Goal: Find specific page/section: Find specific page/section

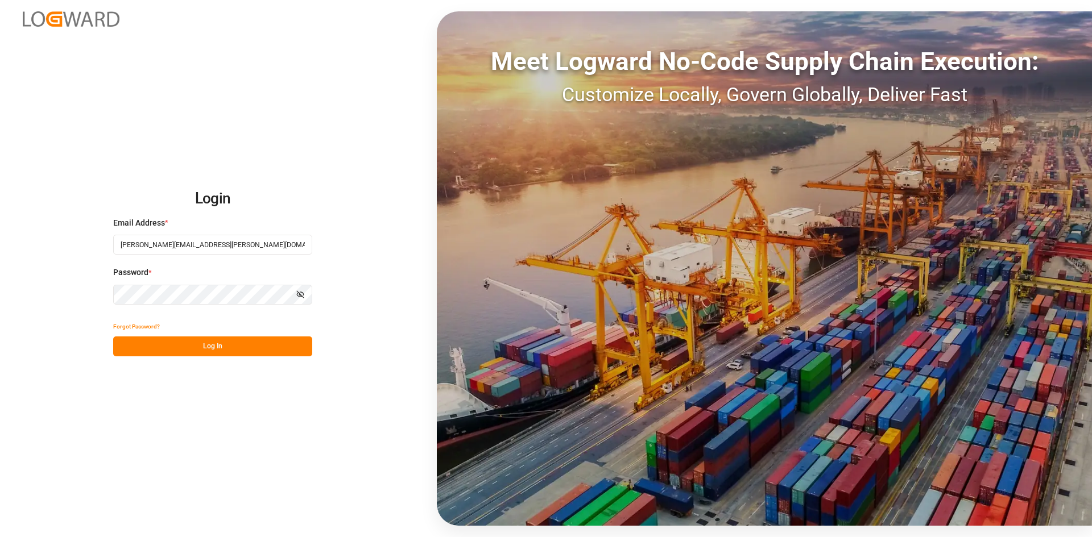
click at [214, 337] on button "Log In" at bounding box center [212, 347] width 199 height 20
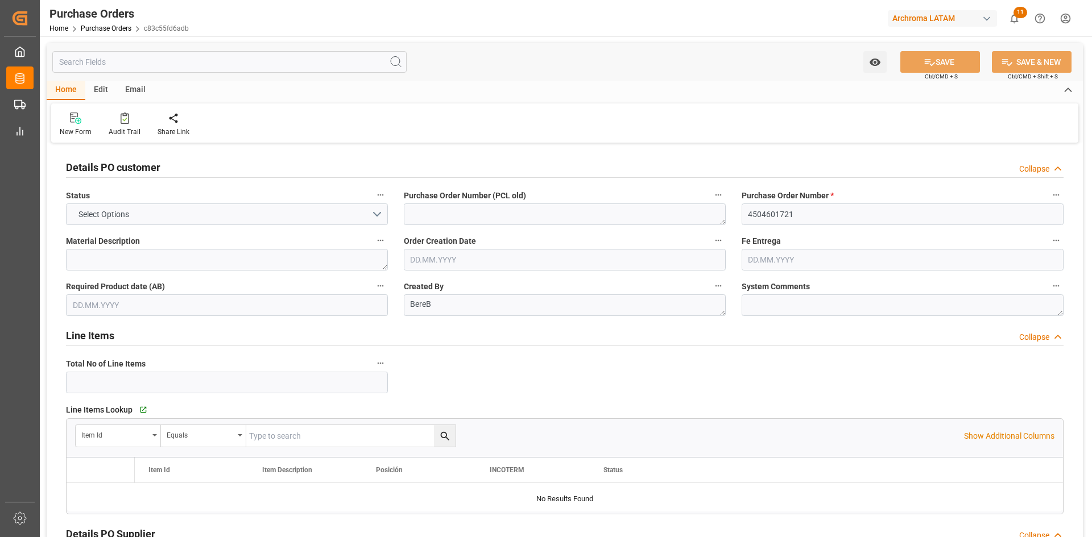
type input "1"
type input "[DATE]"
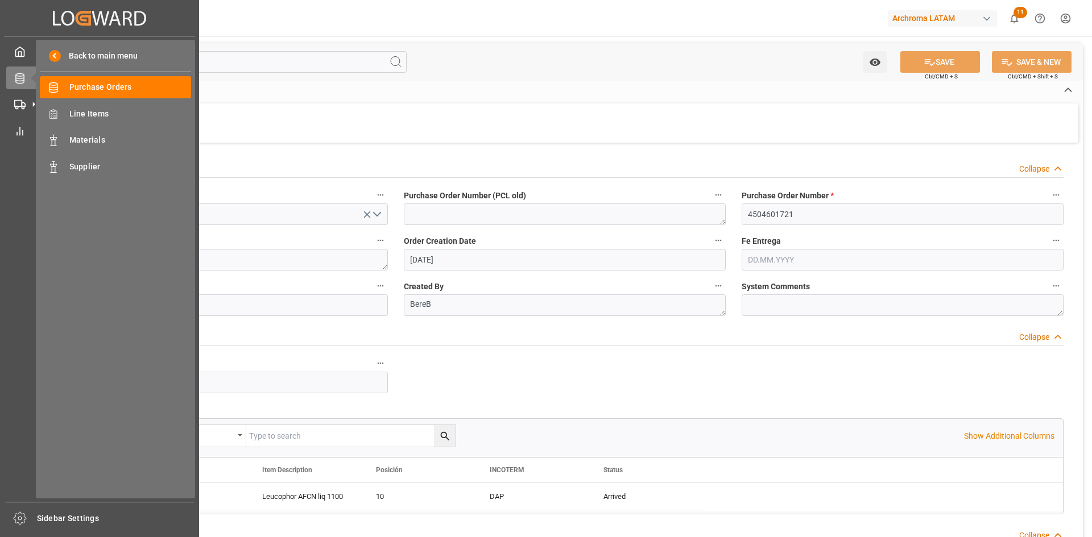
click at [23, 78] on icon at bounding box center [34, 78] width 24 height 24
click at [124, 90] on span "Purchase Orders" at bounding box center [130, 87] width 122 height 12
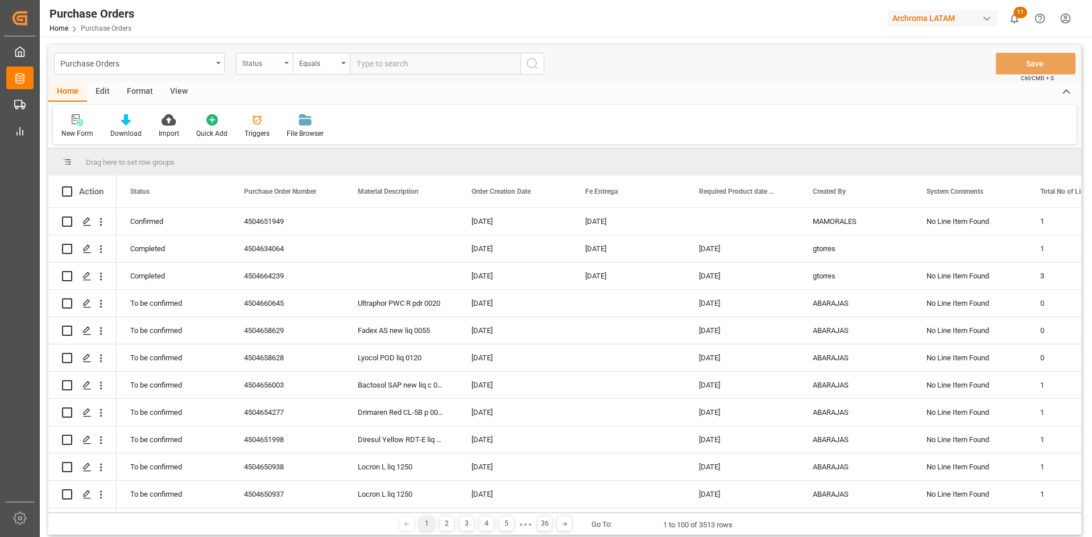
click at [288, 64] on div "Status" at bounding box center [264, 64] width 57 height 22
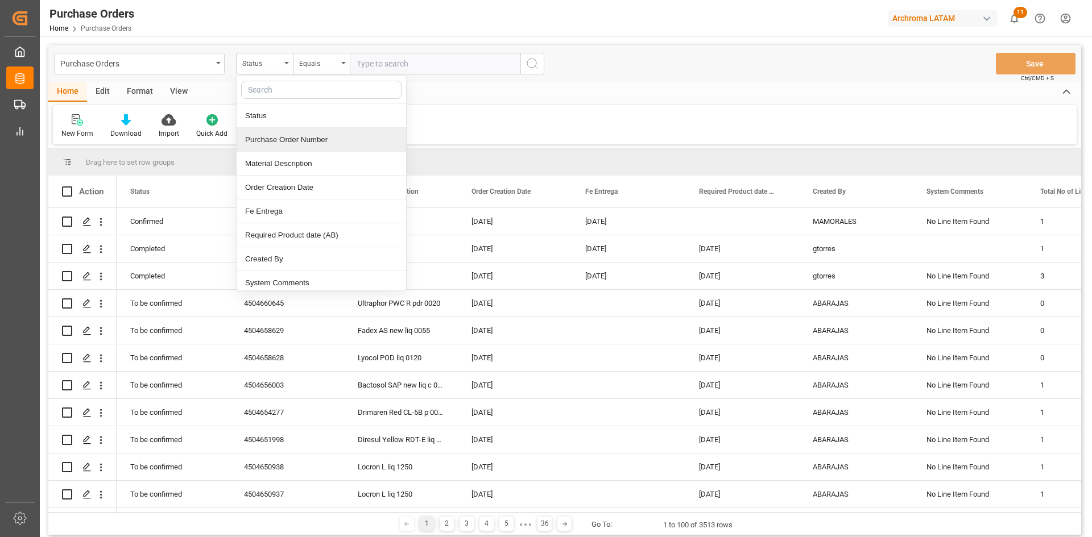
click at [306, 137] on div "Purchase Order Number" at bounding box center [321, 140] width 169 height 24
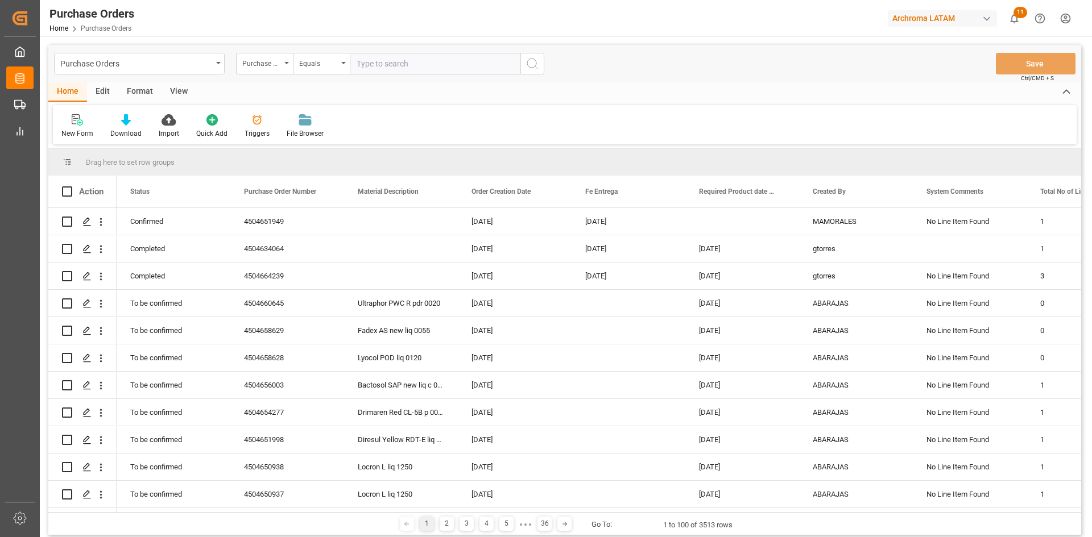
click at [382, 56] on input "text" at bounding box center [435, 64] width 171 height 22
paste input "Archroma Management GmbH"
type input "Archroma Management GmbH"
click at [280, 68] on div "Purchase Order Number" at bounding box center [261, 62] width 39 height 13
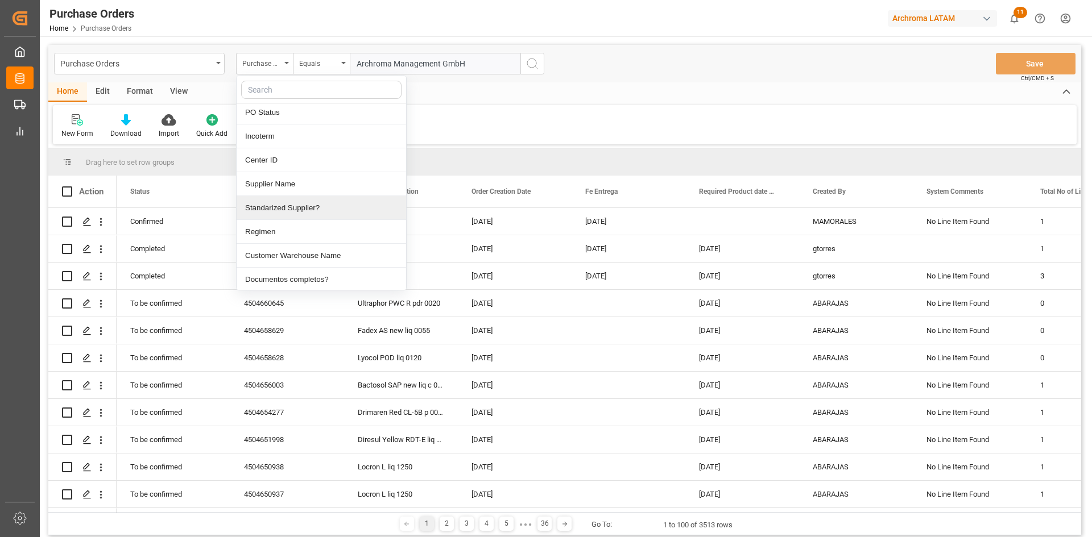
scroll to position [284, 0]
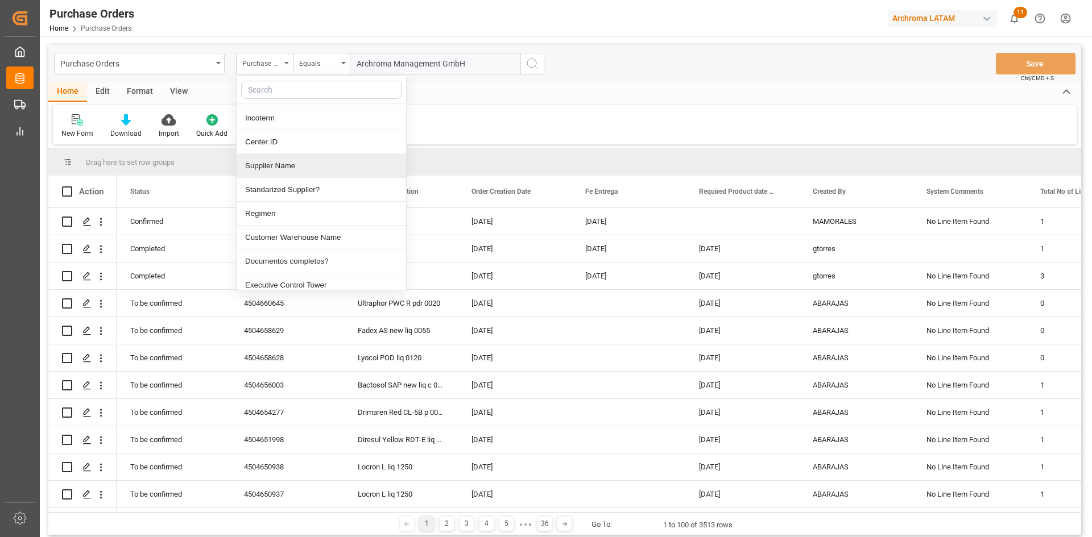
click at [304, 171] on div "Supplier Name" at bounding box center [321, 166] width 169 height 24
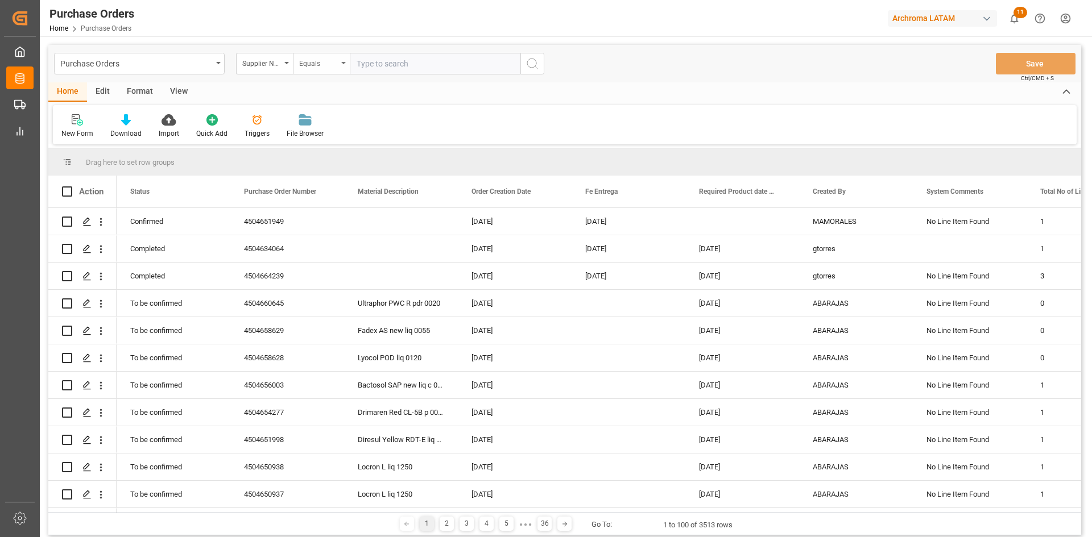
click at [322, 57] on div "Equals" at bounding box center [318, 62] width 39 height 13
click at [421, 59] on input "text" at bounding box center [435, 64] width 171 height 22
paste input "Archroma Management GmbH"
type input "Archroma Management GmbH"
click at [543, 63] on button "search button" at bounding box center [532, 64] width 24 height 22
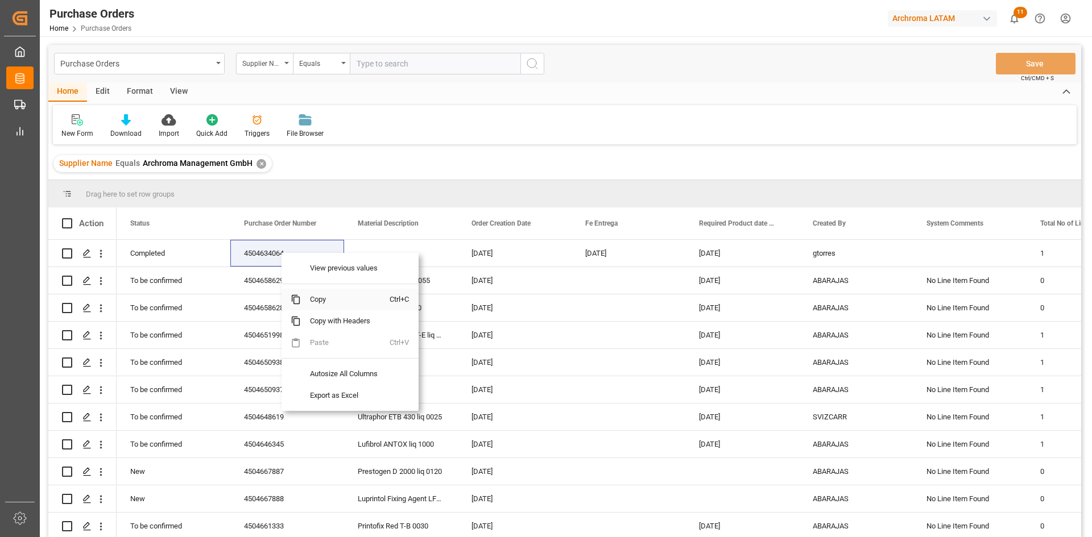
click at [338, 292] on span "Copy" at bounding box center [345, 300] width 89 height 22
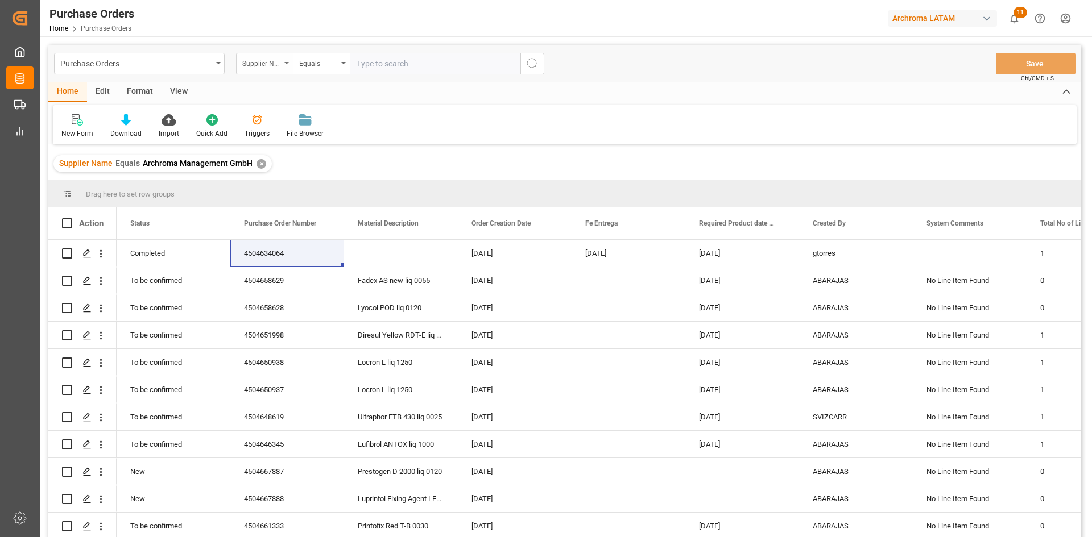
click at [278, 63] on div "Supplier Name" at bounding box center [261, 62] width 39 height 13
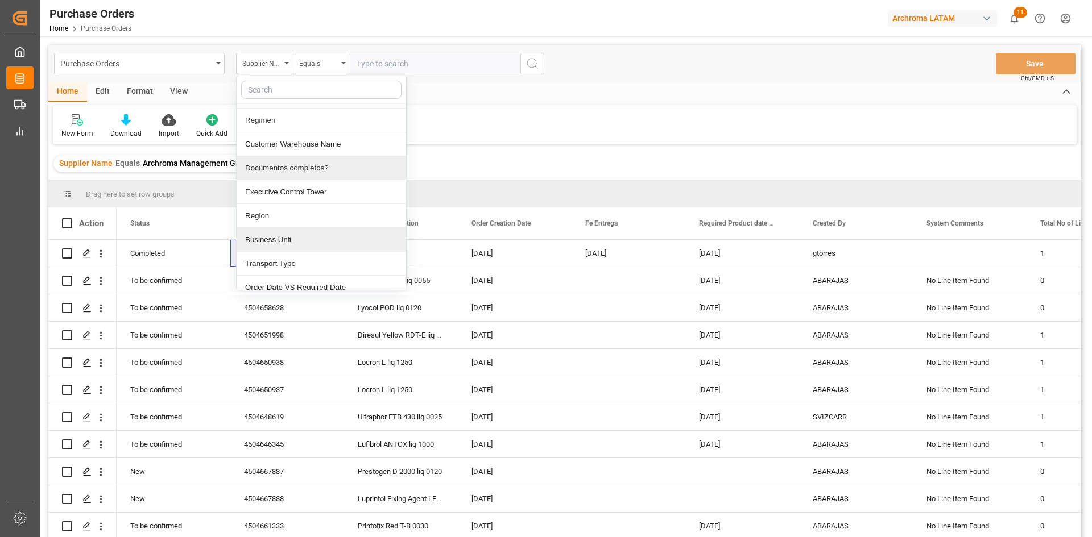
scroll to position [398, 0]
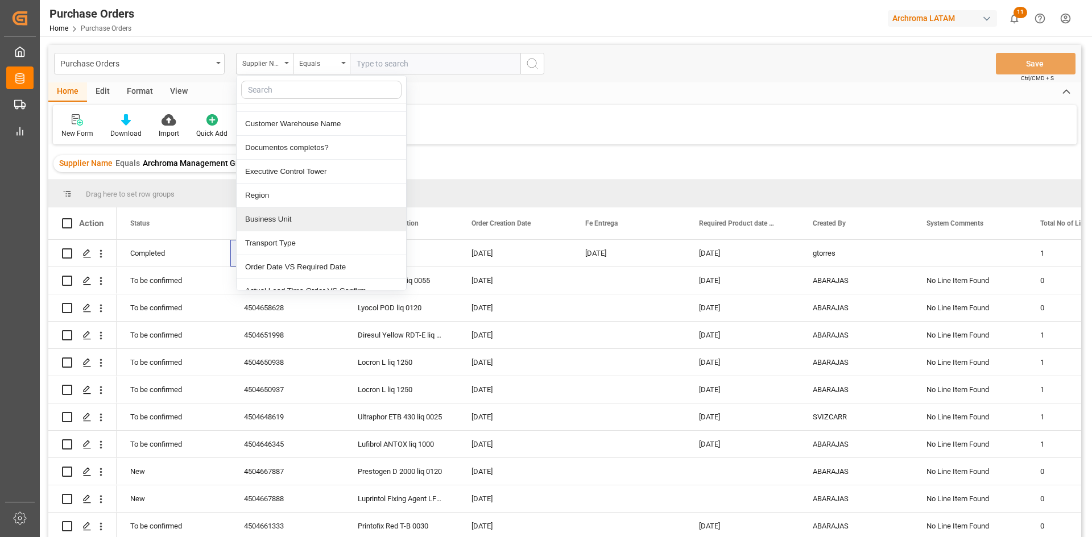
click at [312, 217] on div "Business Unit" at bounding box center [321, 220] width 169 height 24
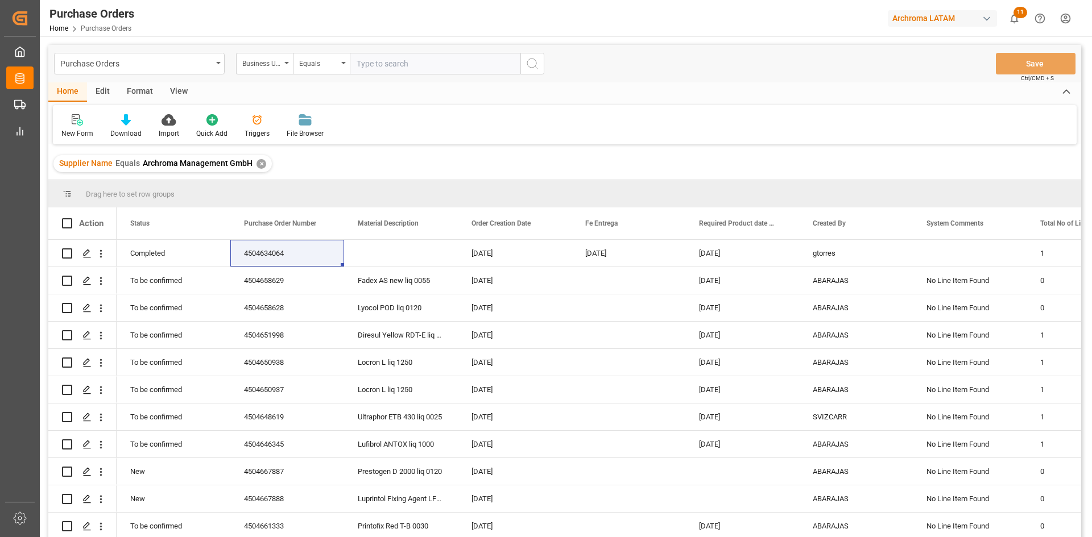
click at [370, 59] on input "text" at bounding box center [435, 64] width 171 height 22
type input "PT"
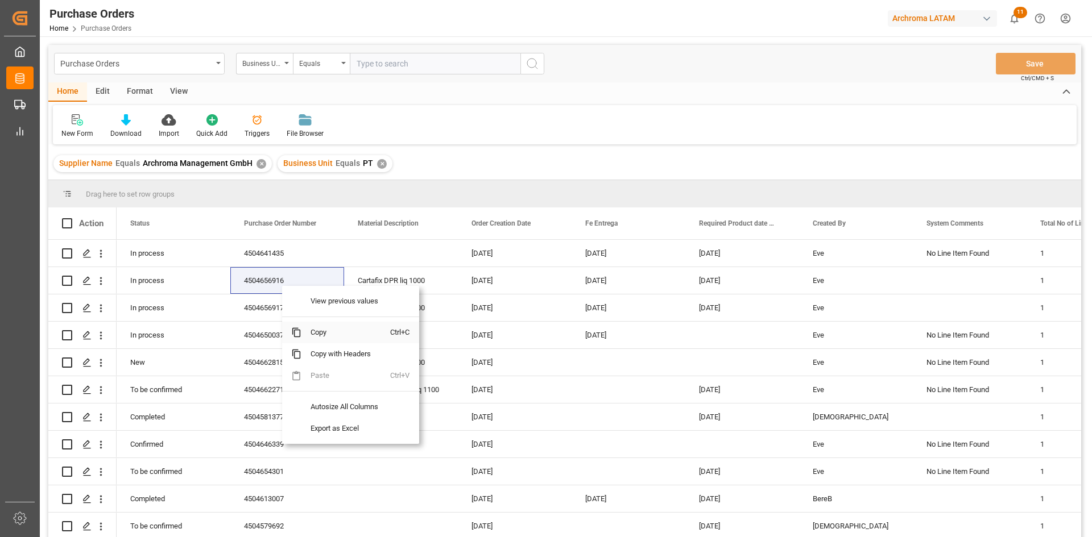
click at [323, 326] on span "Copy" at bounding box center [345, 333] width 89 height 22
